Goal: Information Seeking & Learning: Learn about a topic

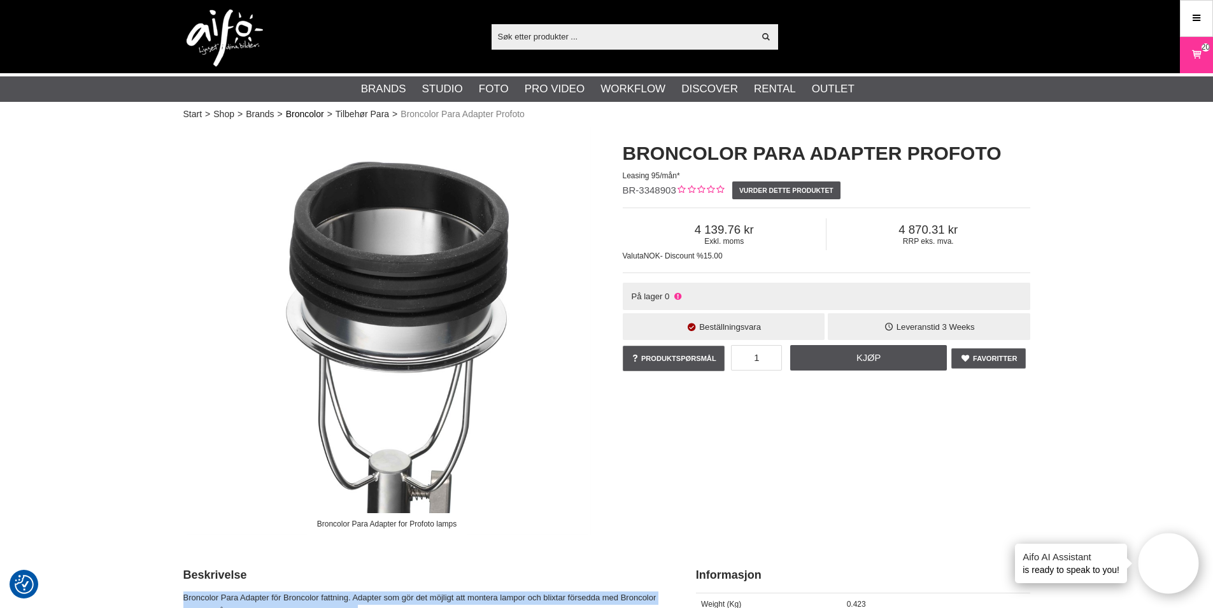
click at [292, 111] on link "Broncolor" at bounding box center [305, 114] width 38 height 13
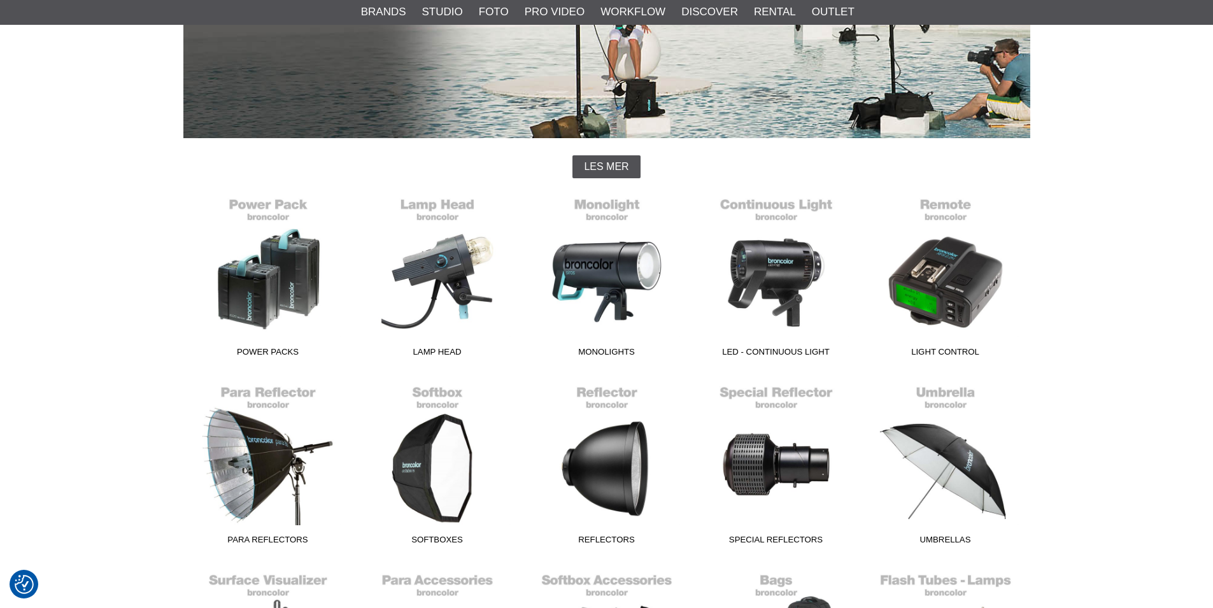
scroll to position [255, 0]
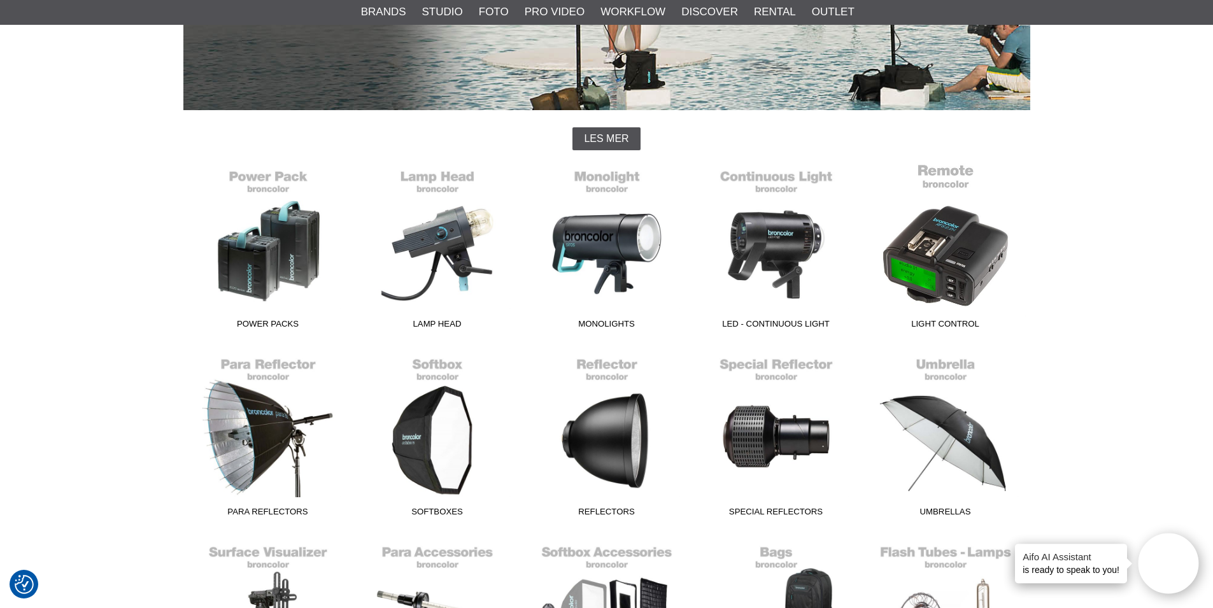
click at [924, 322] on span "Light Control" at bounding box center [945, 326] width 169 height 17
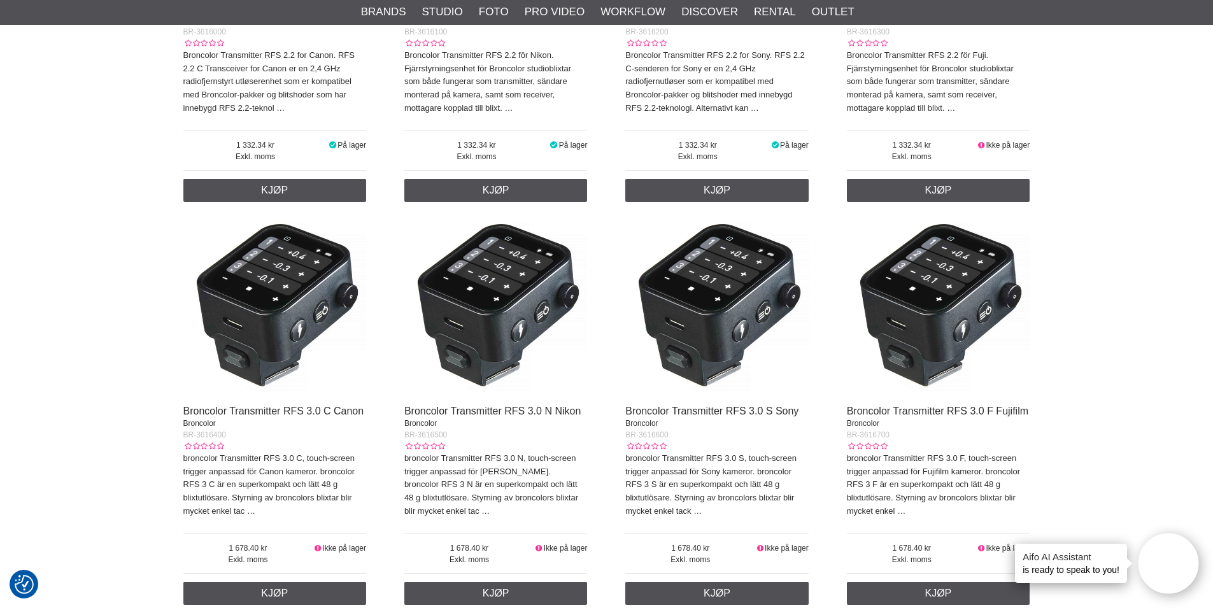
scroll to position [1083, 0]
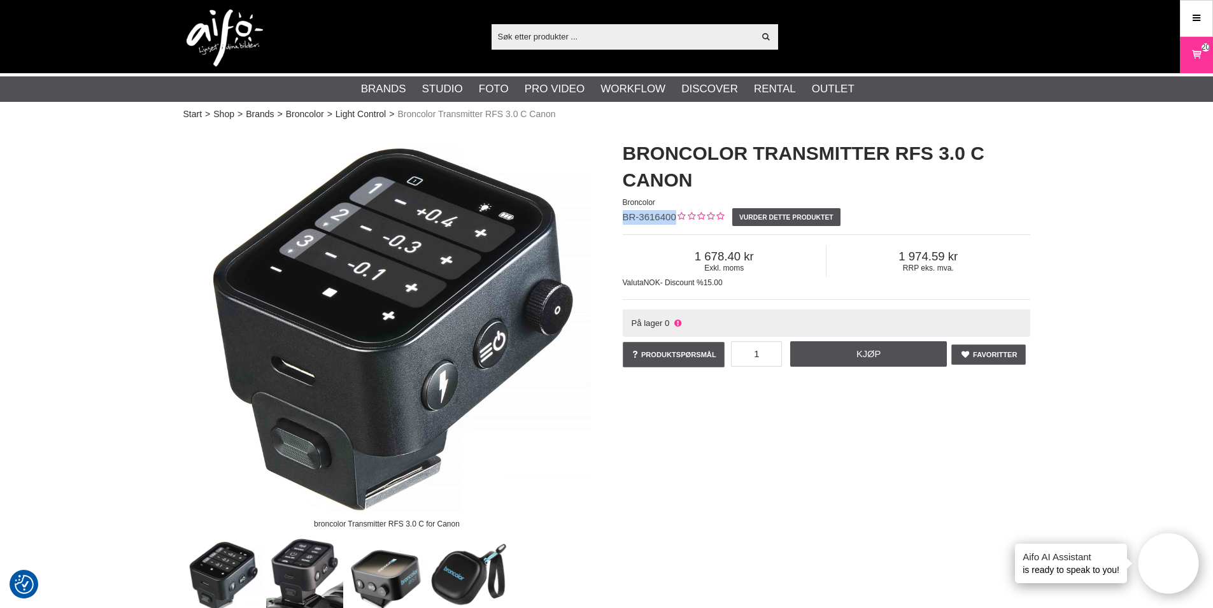
drag, startPoint x: 622, startPoint y: 217, endPoint x: 674, endPoint y: 215, distance: 51.6
click at [674, 215] on span "BR-3616400" at bounding box center [650, 216] width 54 height 11
copy span "BR-3616400"
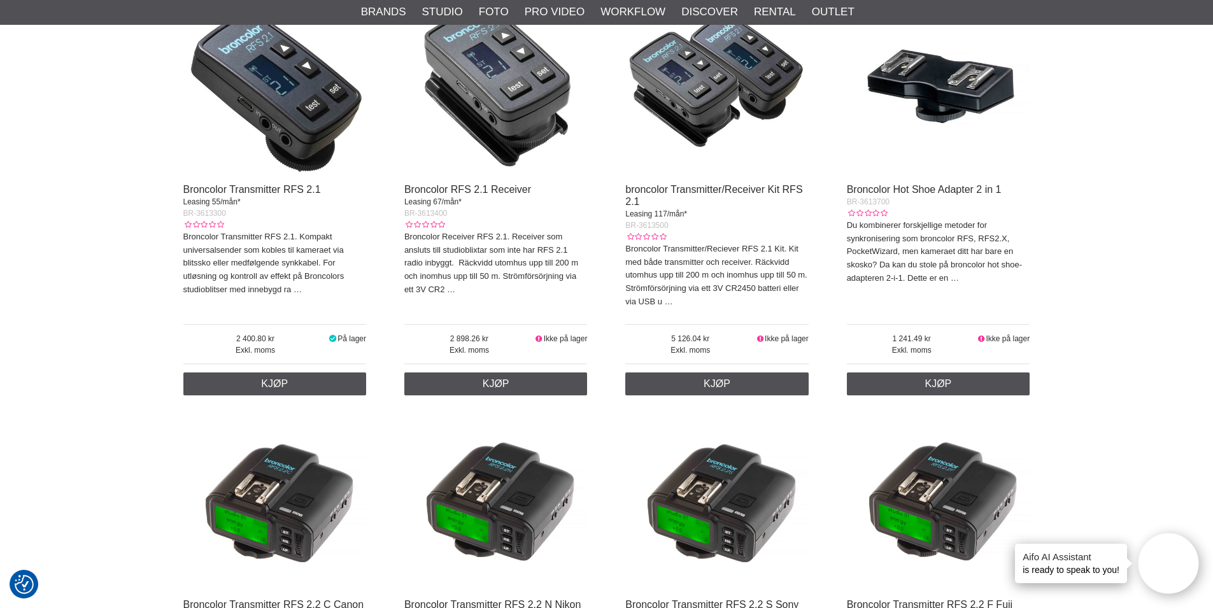
scroll to position [382, 0]
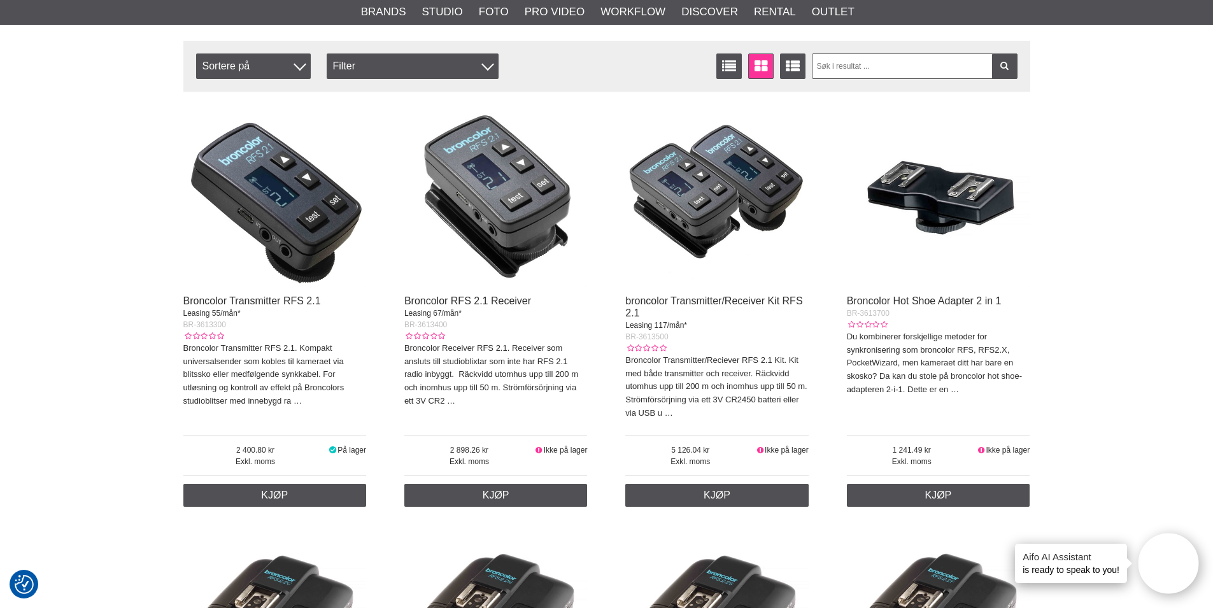
scroll to position [764, 0]
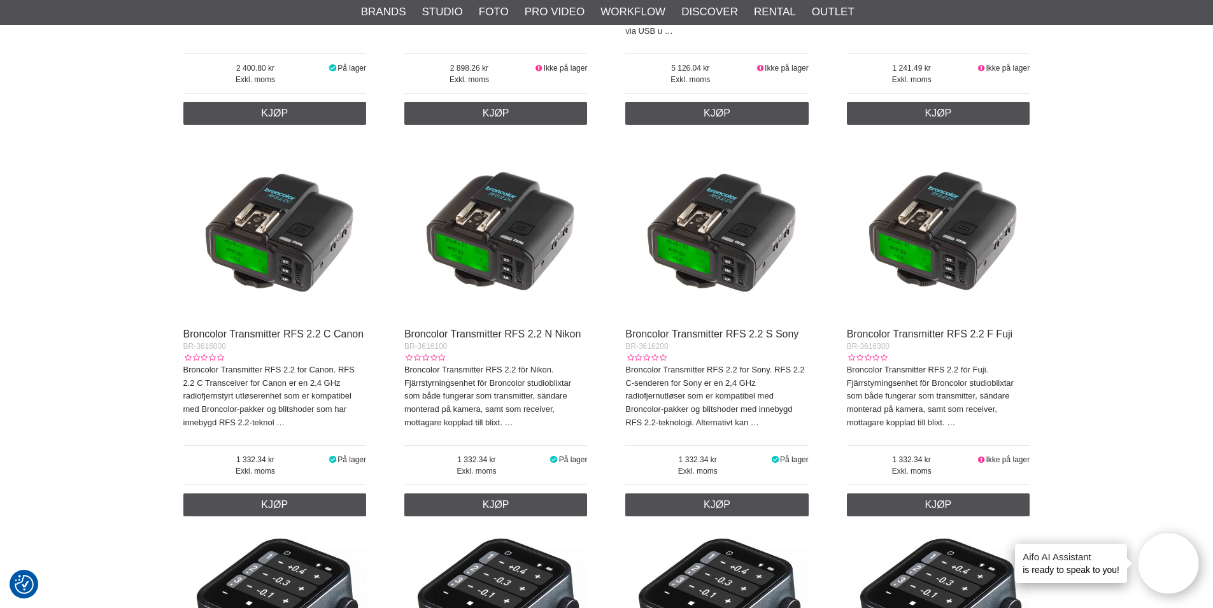
click at [314, 236] on img at bounding box center [274, 229] width 183 height 183
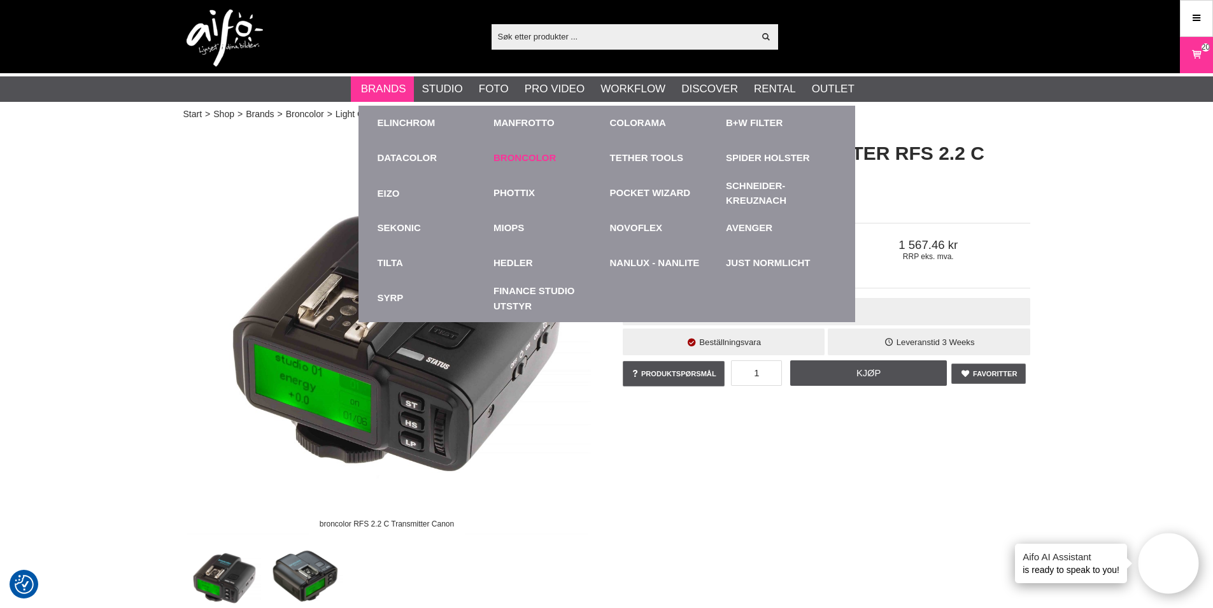
click at [510, 150] on div "Broncolor" at bounding box center [549, 158] width 110 height 35
click at [511, 157] on link "Broncolor" at bounding box center [525, 158] width 62 height 15
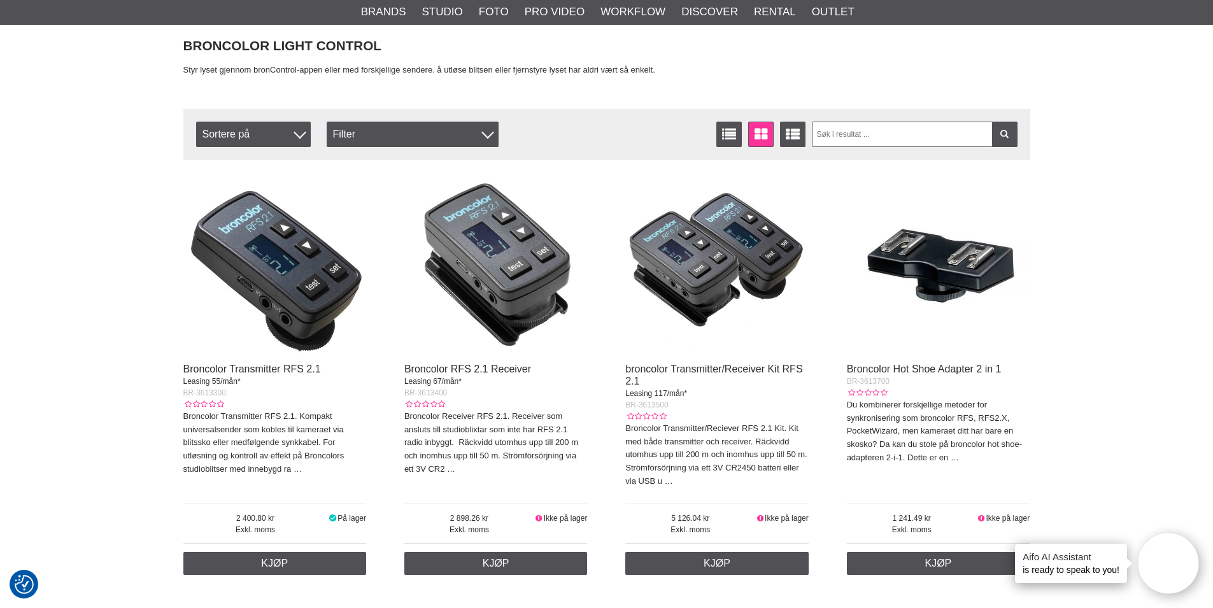
scroll to position [318, 0]
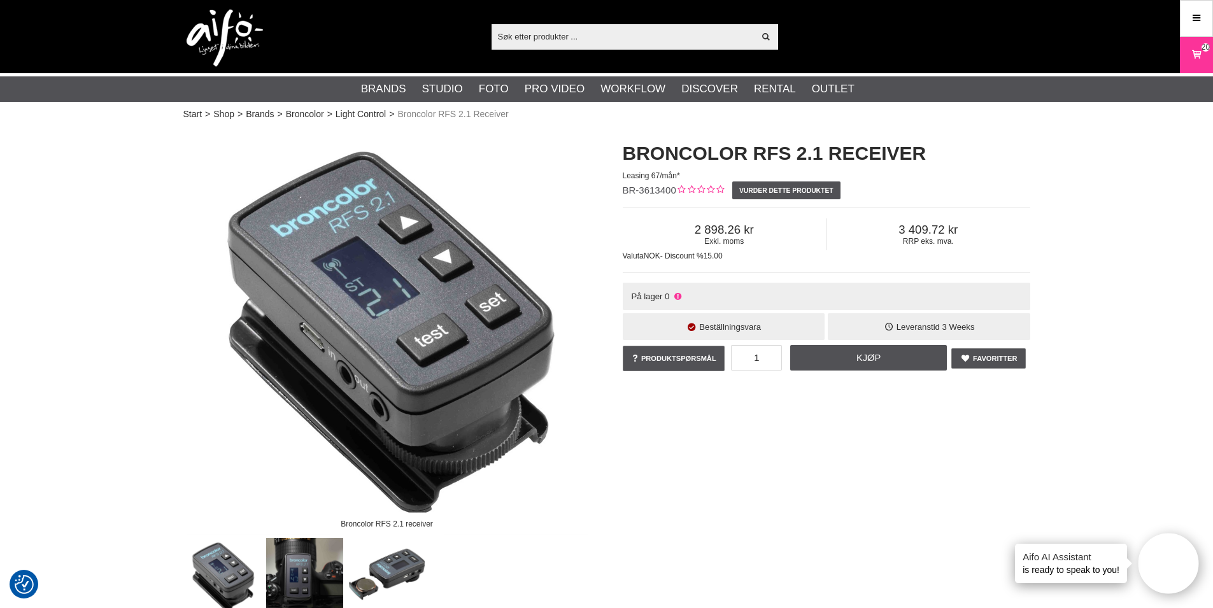
click at [554, 43] on input "text" at bounding box center [623, 36] width 263 height 19
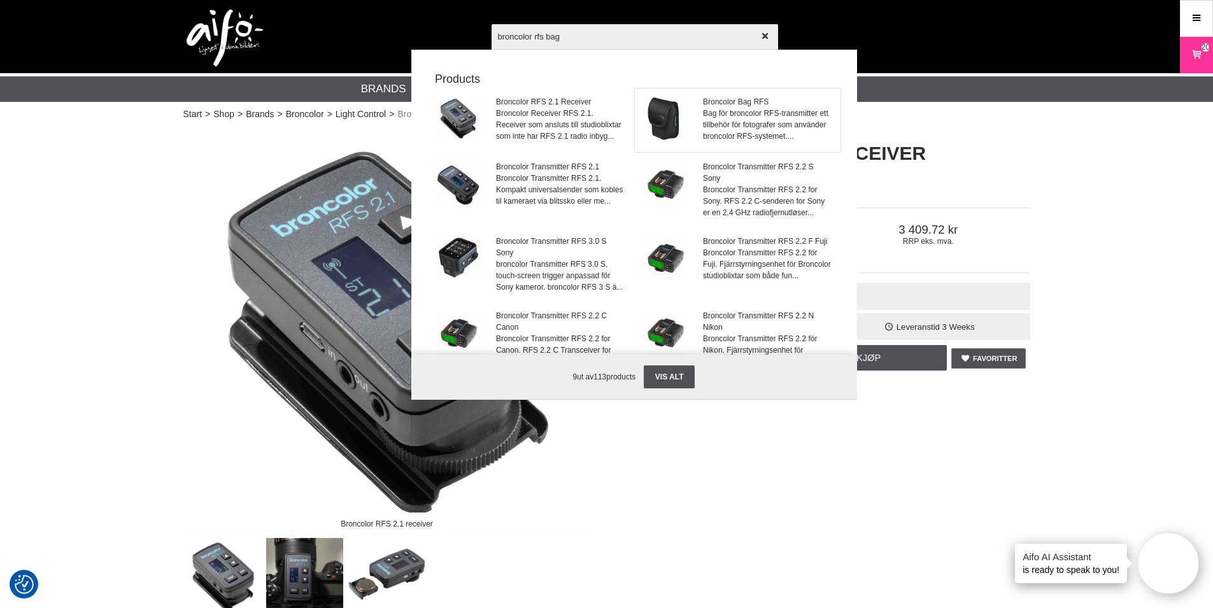
type input "broncolor rfs bag"
click at [755, 117] on span "Bag för broncolor RFS-transmitter ett tillbehör för fotografer som använder bro…" at bounding box center [767, 125] width 129 height 34
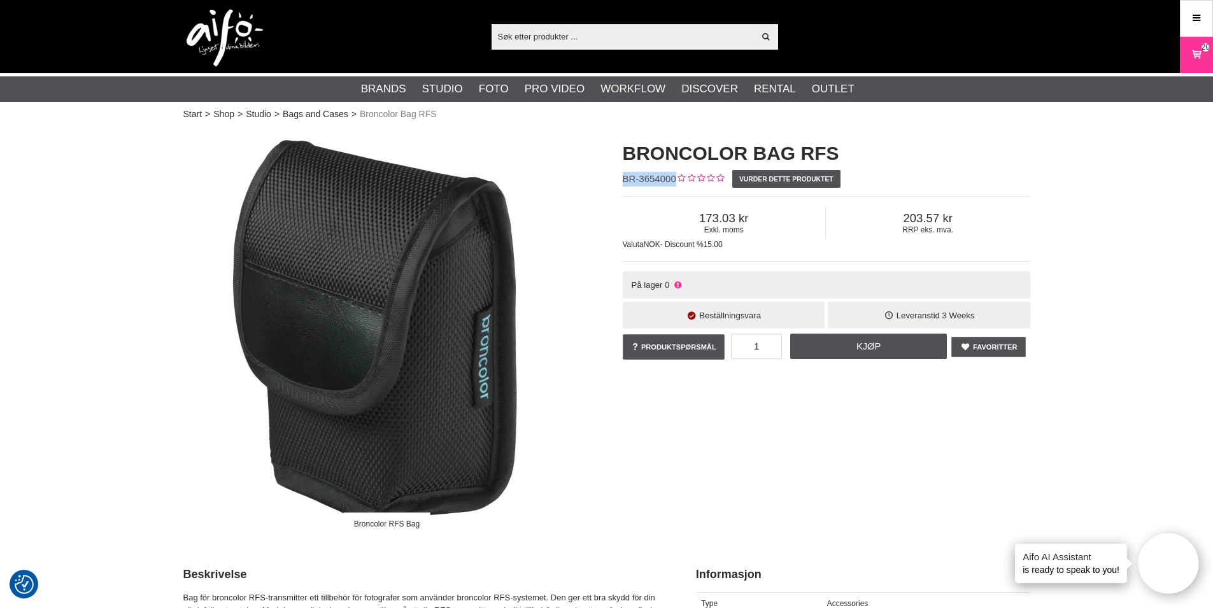
drag, startPoint x: 626, startPoint y: 180, endPoint x: 676, endPoint y: 178, distance: 50.4
click at [675, 176] on span "BR-3654000" at bounding box center [650, 178] width 54 height 11
copy span "BR-3654000"
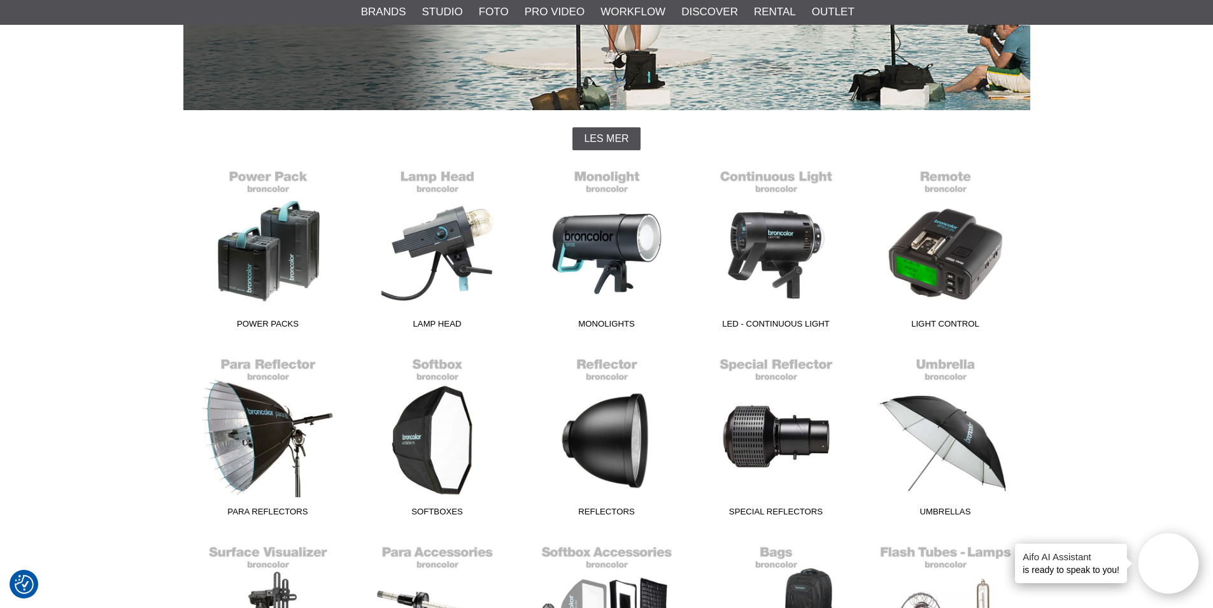
scroll to position [510, 0]
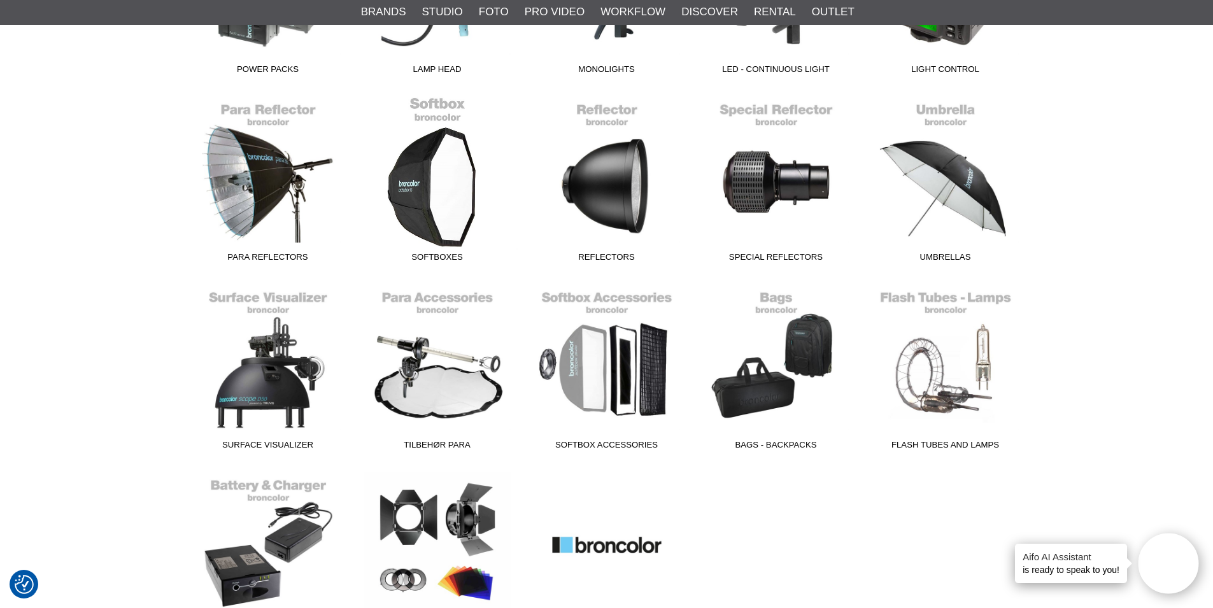
click at [447, 259] on span "Softboxes" at bounding box center [437, 259] width 169 height 17
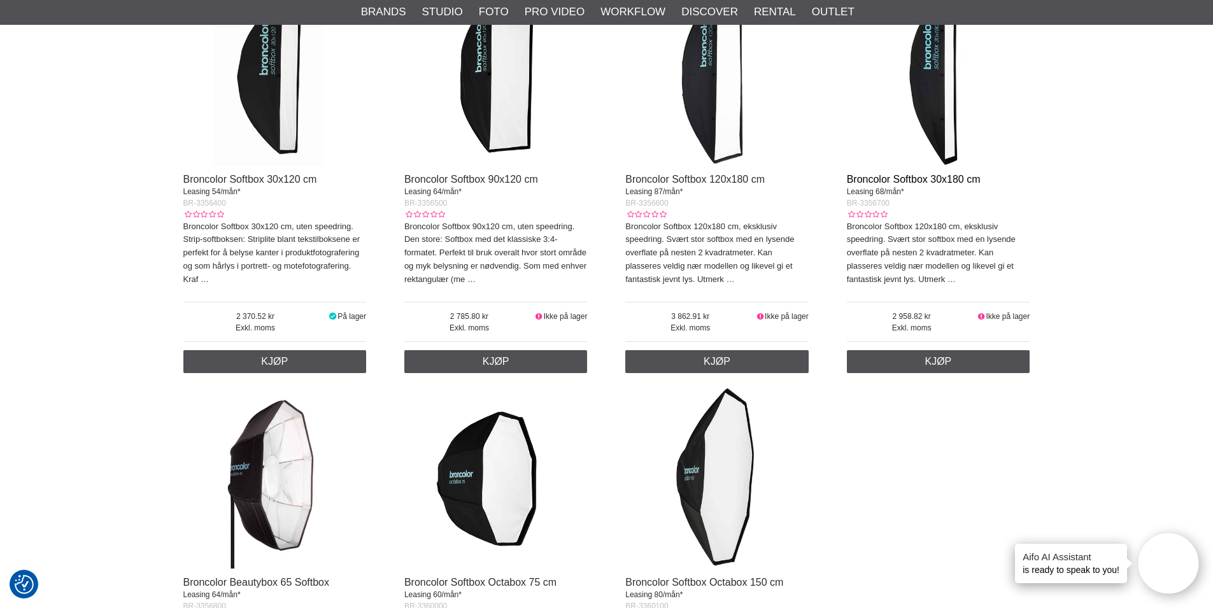
scroll to position [764, 0]
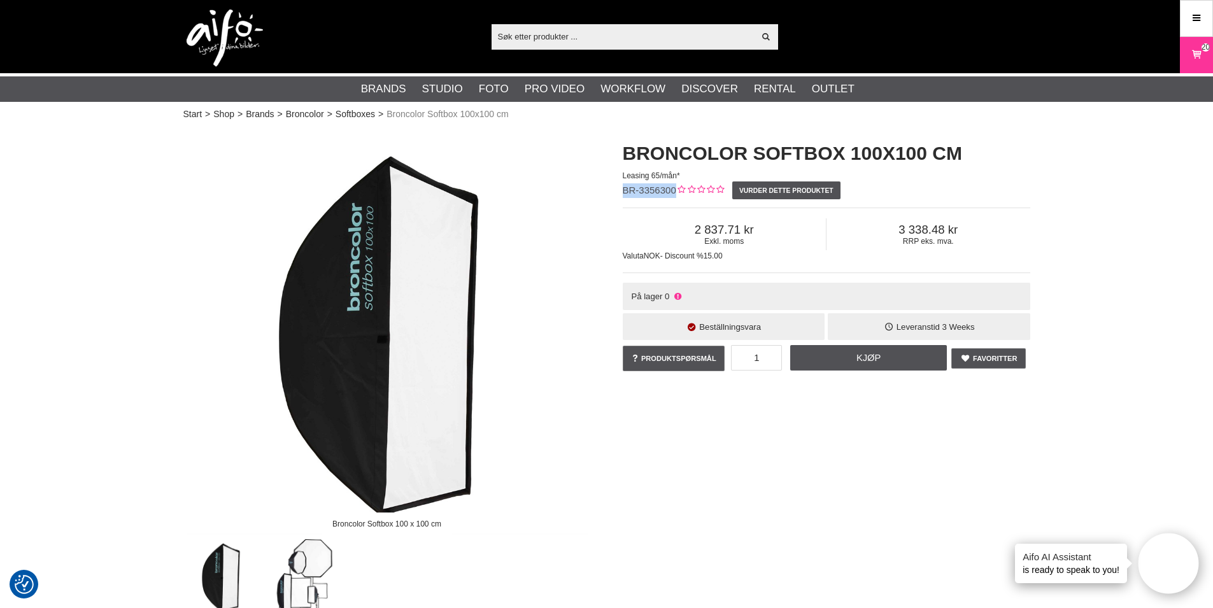
drag, startPoint x: 622, startPoint y: 190, endPoint x: 675, endPoint y: 189, distance: 52.9
click at [675, 189] on div "Broncolor Softbox 100x100 cm Leasing 65/mån* BR-3356300 Vurder dette produktet …" at bounding box center [827, 256] width 440 height 259
copy span "BR-3356300"
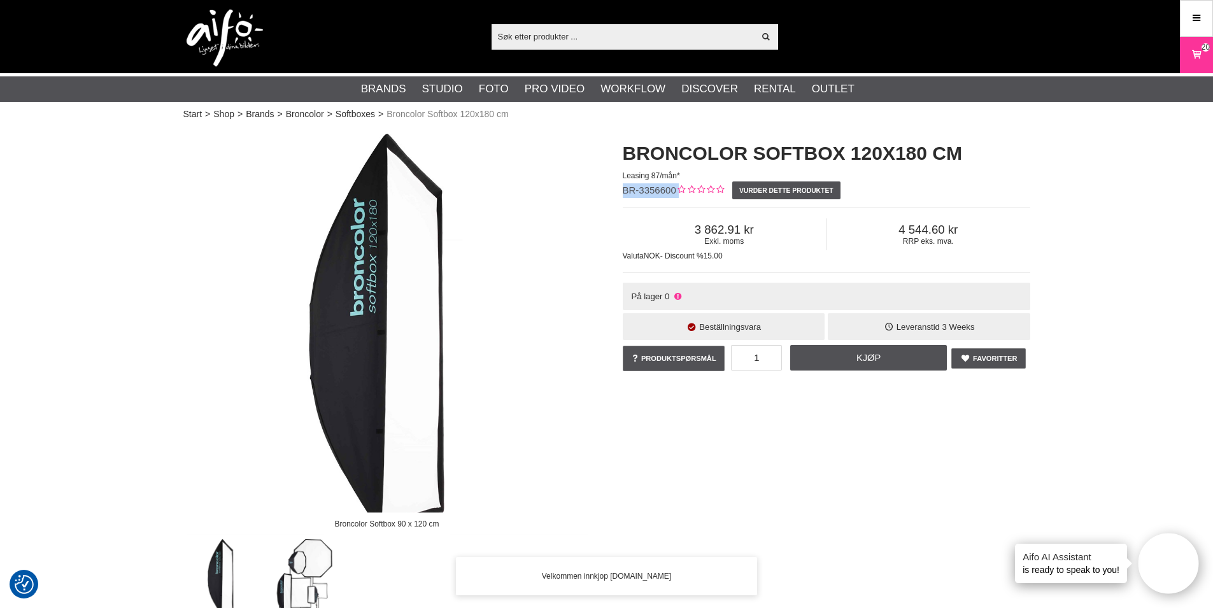
drag, startPoint x: 624, startPoint y: 191, endPoint x: 678, endPoint y: 190, distance: 54.1
click at [678, 190] on div "Broncolor Softbox 120x180 cm Leasing 87/mån* BR-3356600 Vurder dette produktet …" at bounding box center [827, 256] width 440 height 259
copy div "BR-3356600"
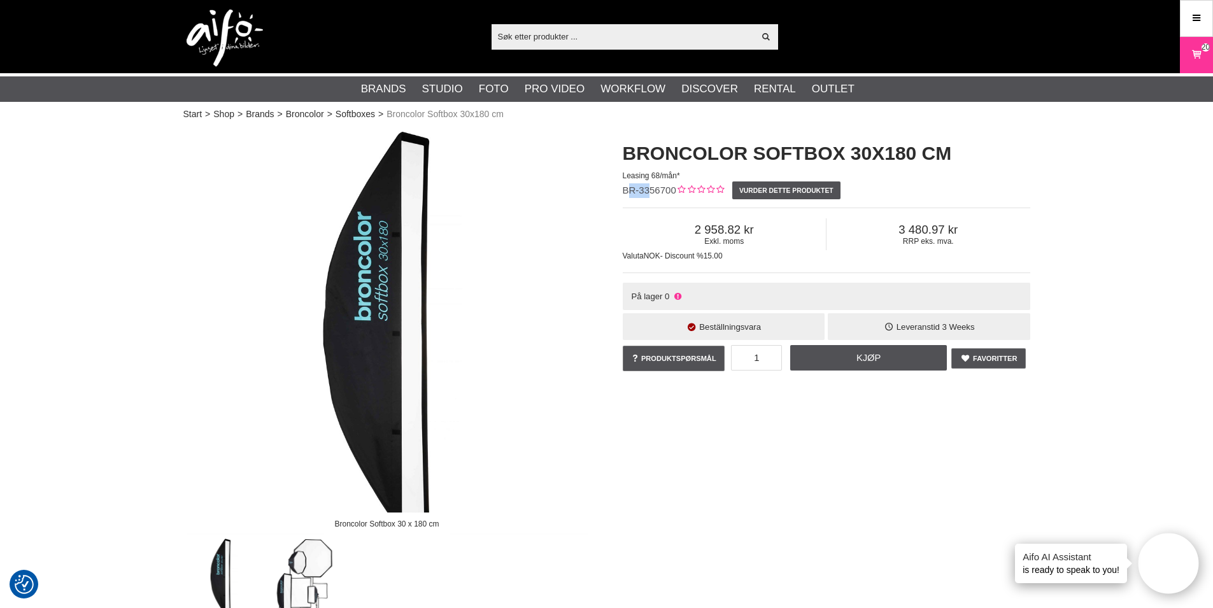
drag, startPoint x: 626, startPoint y: 190, endPoint x: 648, endPoint y: 186, distance: 22.0
click at [648, 186] on span "BR-3356700" at bounding box center [650, 190] width 54 height 11
drag, startPoint x: 624, startPoint y: 189, endPoint x: 675, endPoint y: 189, distance: 51.0
click at [675, 189] on span "BR-3356700" at bounding box center [650, 190] width 54 height 11
copy span "BR-3356700"
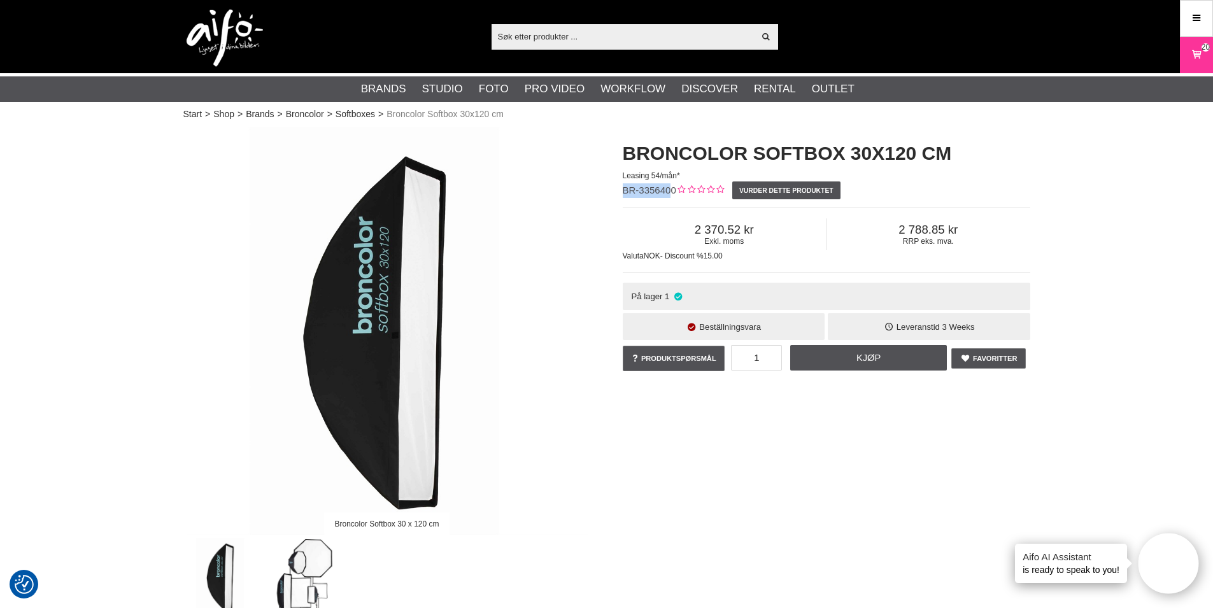
drag, startPoint x: 623, startPoint y: 188, endPoint x: 673, endPoint y: 187, distance: 50.3
click at [673, 187] on span "BR-3356400" at bounding box center [650, 190] width 54 height 11
copy span "BR-335640"
